Goal: Transaction & Acquisition: Download file/media

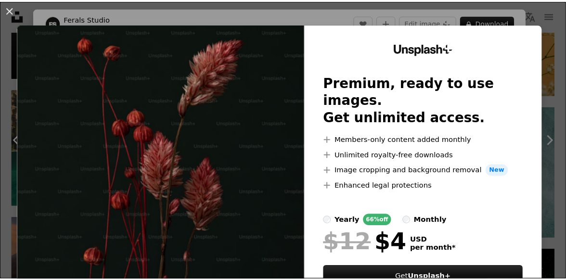
scroll to position [2215, 0]
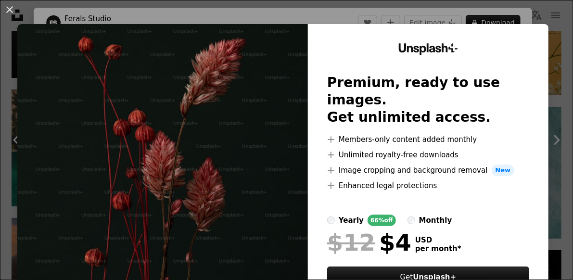
click at [520, 13] on div "An X shape Unsplash+ Premium, ready to use images. Get unlimited access. A plus…" at bounding box center [286, 140] width 573 height 280
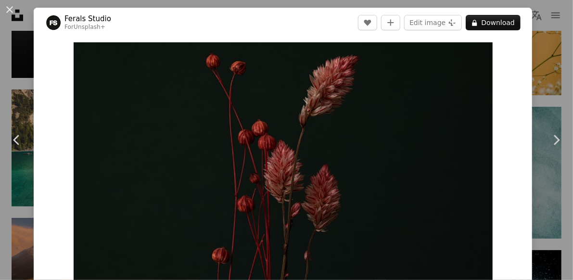
click at [531, 15] on div "An X shape Chevron left Chevron right Ferals Studio For Unsplash+ A heart A plu…" at bounding box center [286, 140] width 573 height 280
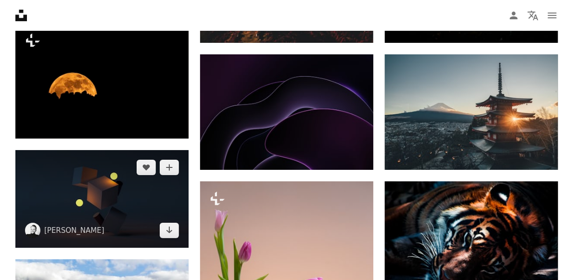
scroll to position [2551, 0]
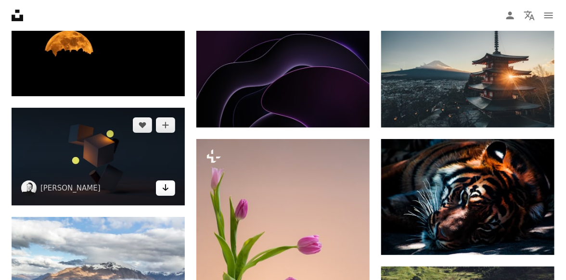
click at [167, 189] on icon "Arrow pointing down" at bounding box center [166, 188] width 8 height 12
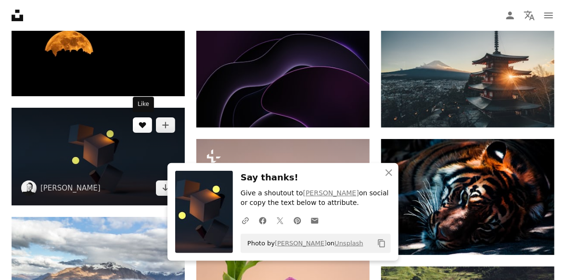
click at [143, 121] on icon "A heart" at bounding box center [143, 125] width 8 height 8
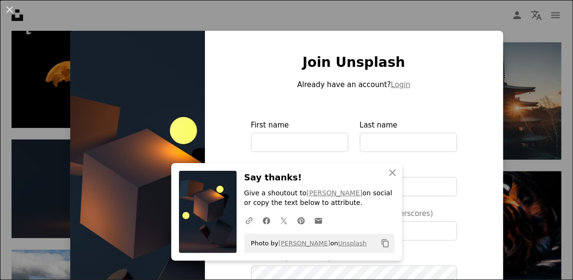
drag, startPoint x: 276, startPoint y: 16, endPoint x: 278, endPoint y: 24, distance: 8.3
click at [276, 16] on div "An X shape Have an idea? A website makes it real. Start A Free Trial An X shape…" at bounding box center [286, 140] width 573 height 280
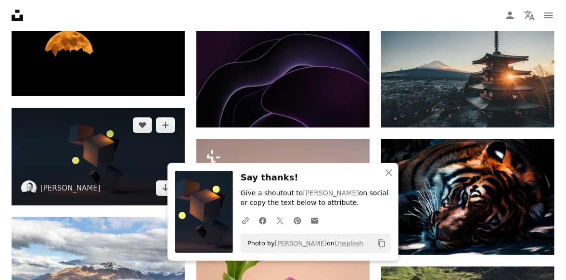
click at [142, 149] on img at bounding box center [98, 157] width 173 height 98
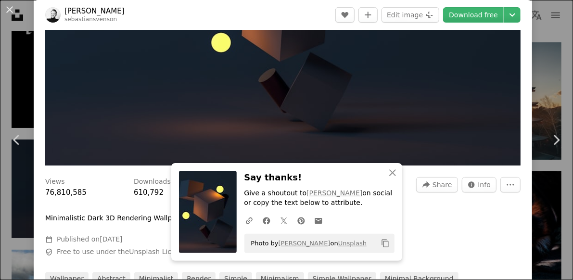
scroll to position [337, 0]
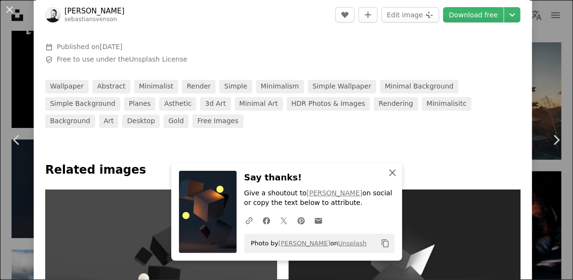
click at [387, 173] on icon "An X shape" at bounding box center [393, 173] width 12 height 12
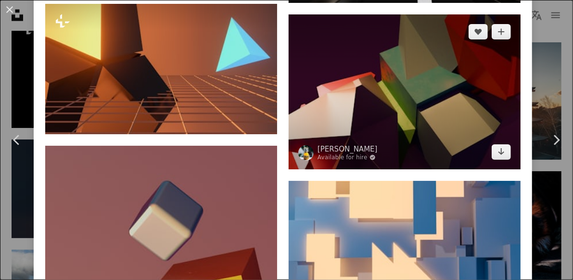
scroll to position [4237, 0]
